Goal: Information Seeking & Learning: Understand process/instructions

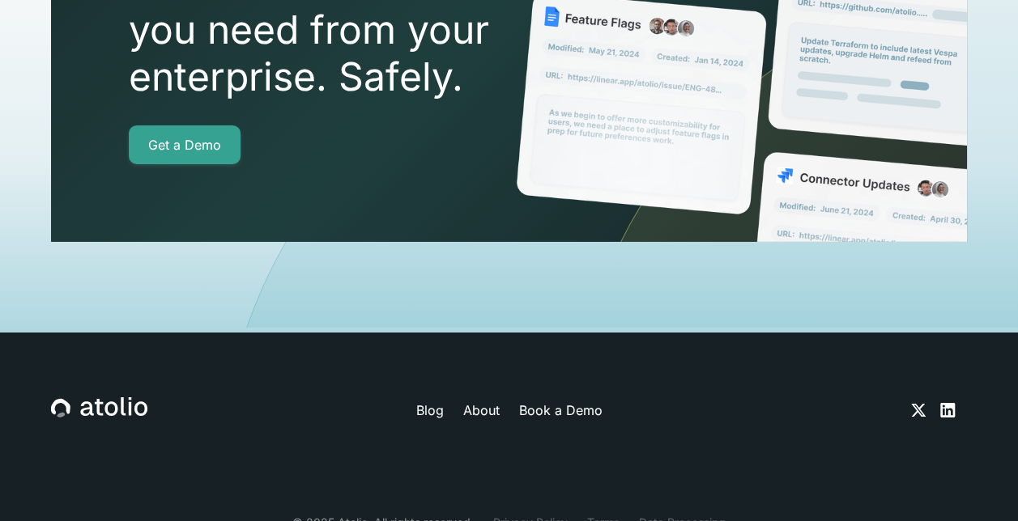
scroll to position [5684, 0]
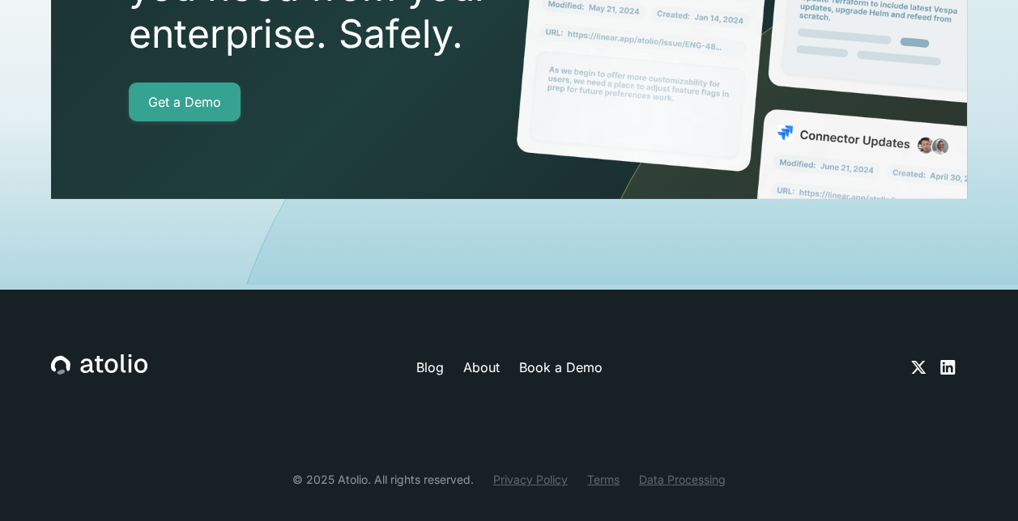
click at [606, 471] on link "Terms" at bounding box center [603, 479] width 32 height 17
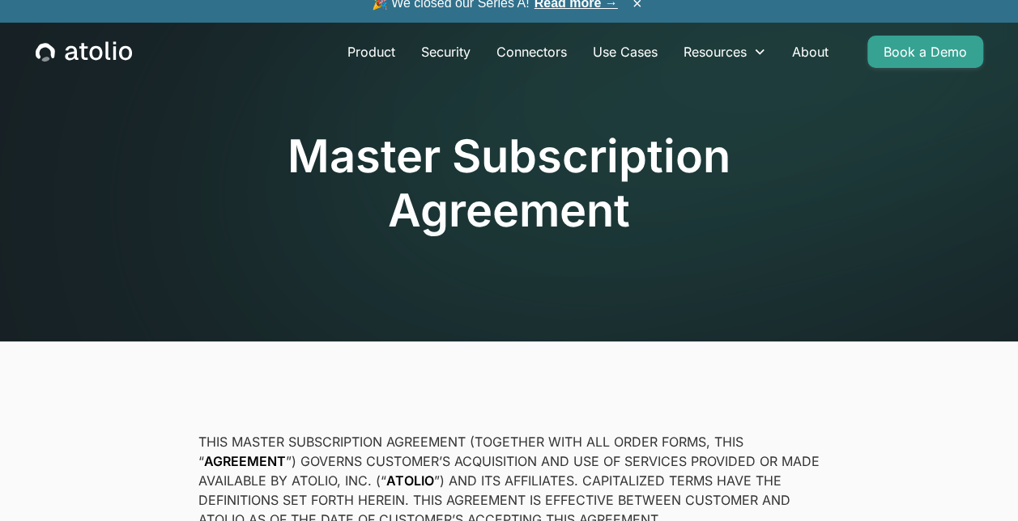
scroll to position [189, 0]
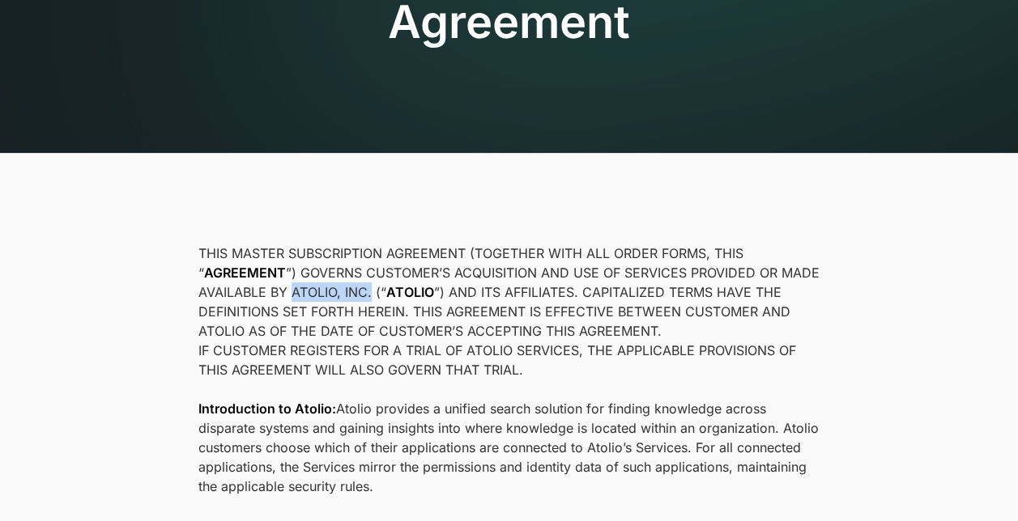
drag, startPoint x: 370, startPoint y: 292, endPoint x: 291, endPoint y: 283, distance: 79.0
click at [291, 283] on p "THIS MASTER SUBSCRIPTION AGREEMENT (TOGETHER WITH ALL ORDER FORMS, THIS “ AGREE…" at bounding box center [509, 292] width 622 height 97
copy p "ATOLIO, INC."
